Goal: Information Seeking & Learning: Learn about a topic

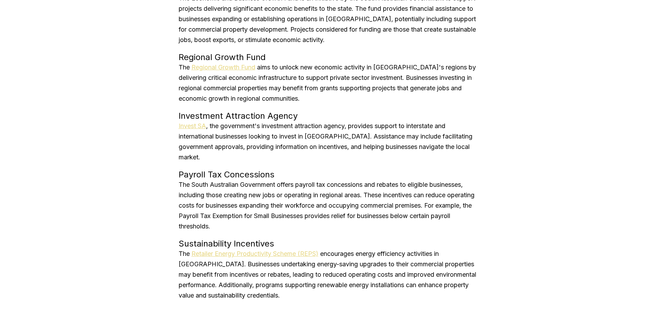
scroll to position [1041, 0]
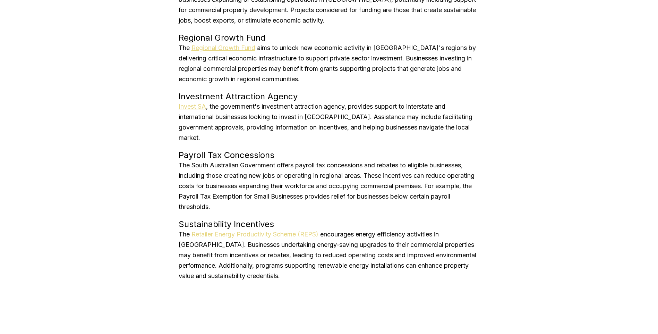
scroll to position [1076, 0]
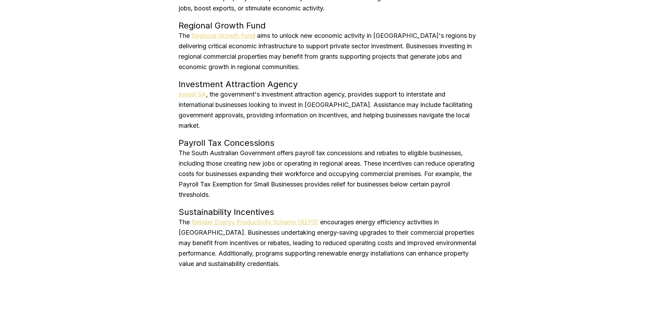
click at [202, 95] on link "Invest SA" at bounding box center [192, 94] width 27 height 7
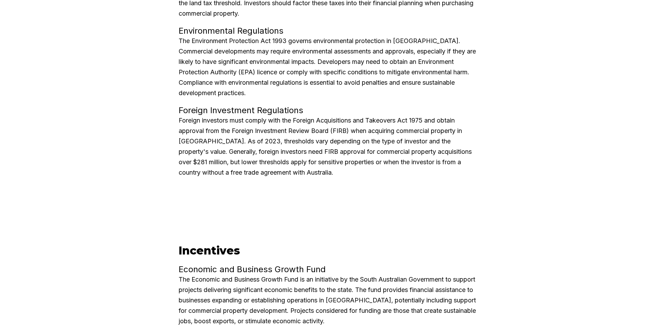
scroll to position [798, 0]
